Goal: Task Accomplishment & Management: Use online tool/utility

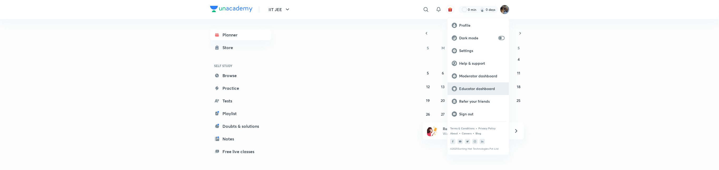
click at [470, 86] on p "Educator dashboard" at bounding box center [482, 88] width 46 height 5
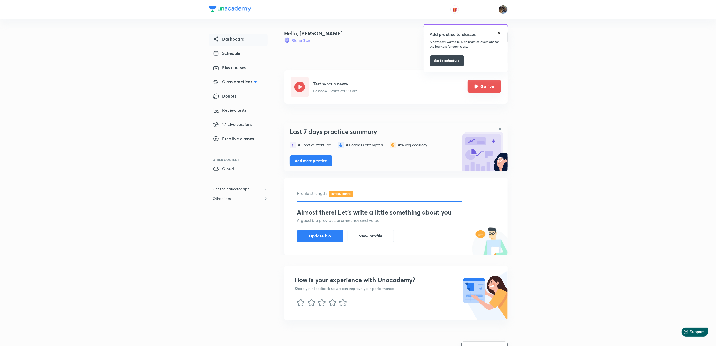
click at [478, 86] on icon "Go live" at bounding box center [477, 86] width 4 height 4
